Goal: Information Seeking & Learning: Learn about a topic

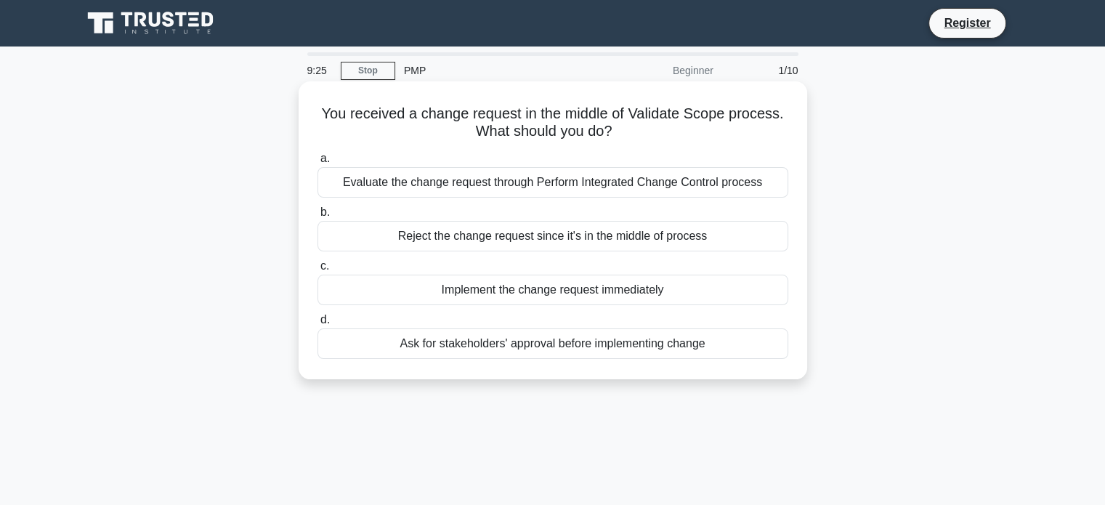
click at [527, 287] on div "Implement the change request immediately" at bounding box center [553, 290] width 471 height 31
click at [318, 271] on input "c. Implement the change request immediately" at bounding box center [318, 266] width 0 height 9
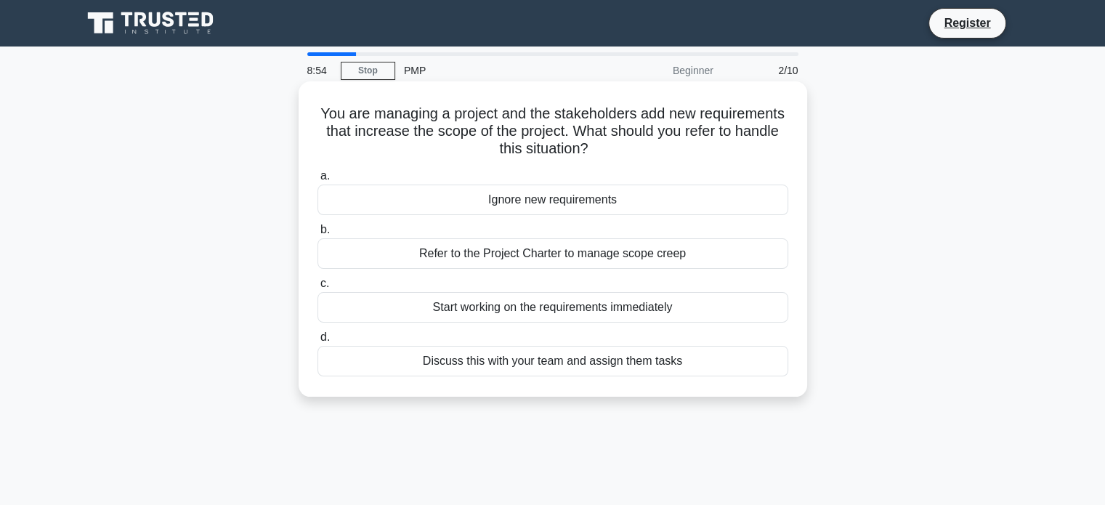
click at [517, 310] on div "Start working on the requirements immediately" at bounding box center [553, 307] width 471 height 31
click at [318, 288] on input "c. Start working on the requirements immediately" at bounding box center [318, 283] width 0 height 9
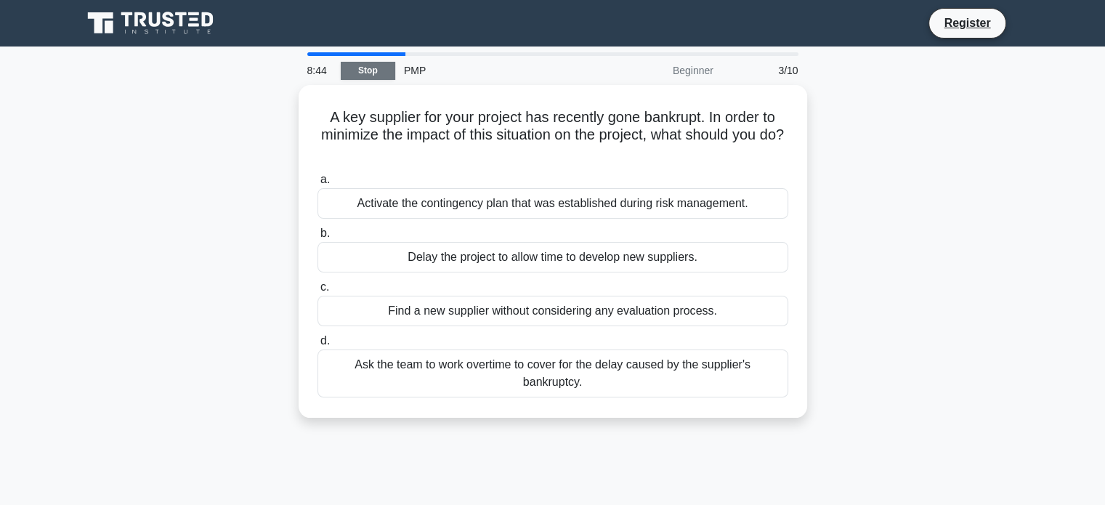
click at [363, 67] on link "Stop" at bounding box center [368, 71] width 55 height 18
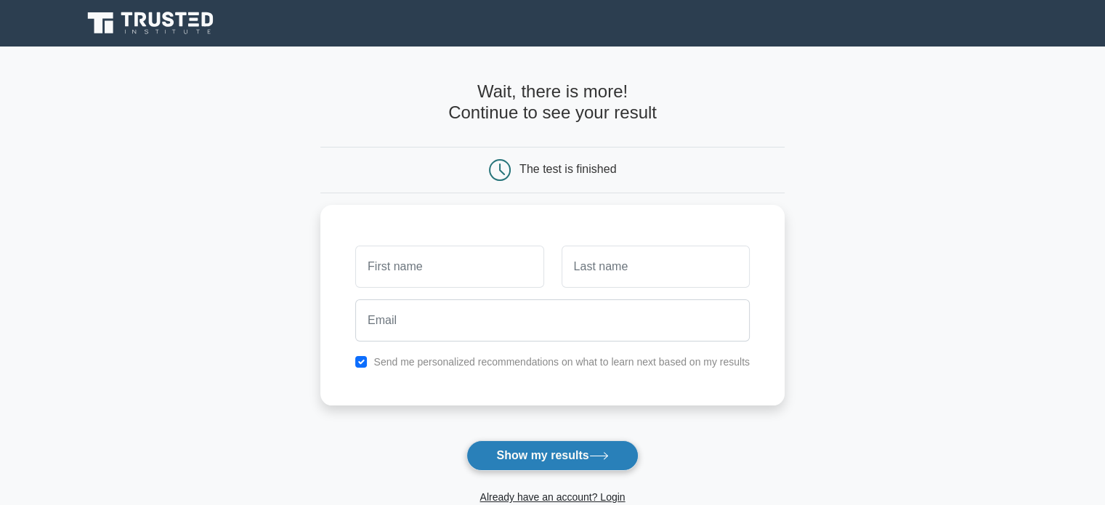
click at [558, 456] on button "Show my results" at bounding box center [552, 455] width 171 height 31
click at [265, 60] on main "Wait, there is more! Continue to see your result The test is finished and the" at bounding box center [552, 308] width 1105 height 523
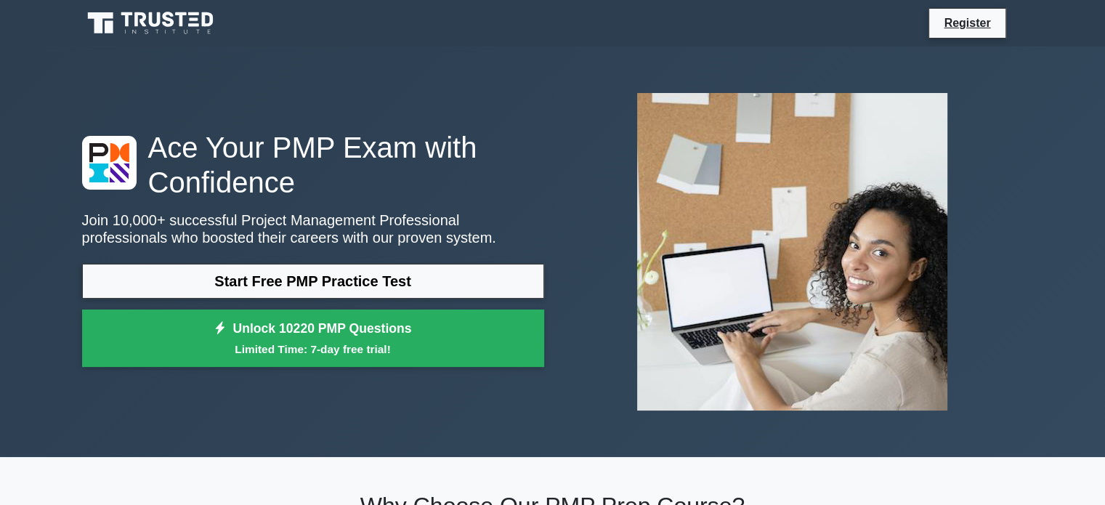
click at [285, 7] on div "Register" at bounding box center [552, 23] width 959 height 35
